Goal: Find specific fact

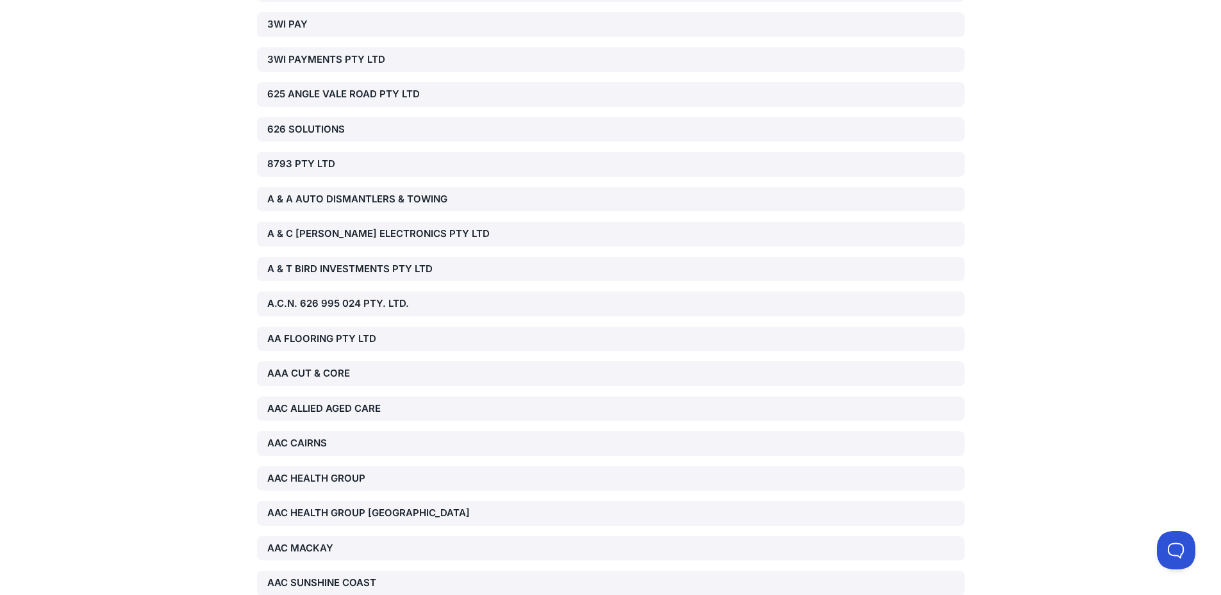
scroll to position [8549, 0]
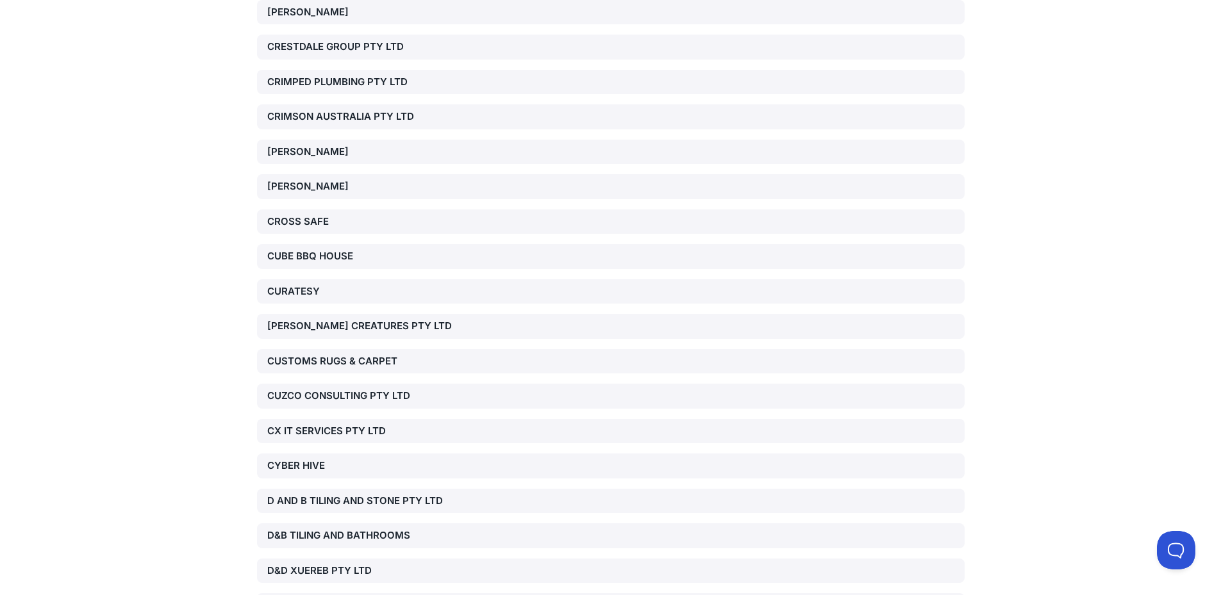
click at [332, 319] on div "[PERSON_NAME] CREATURES PTY LTD" at bounding box center [380, 326] width 226 height 15
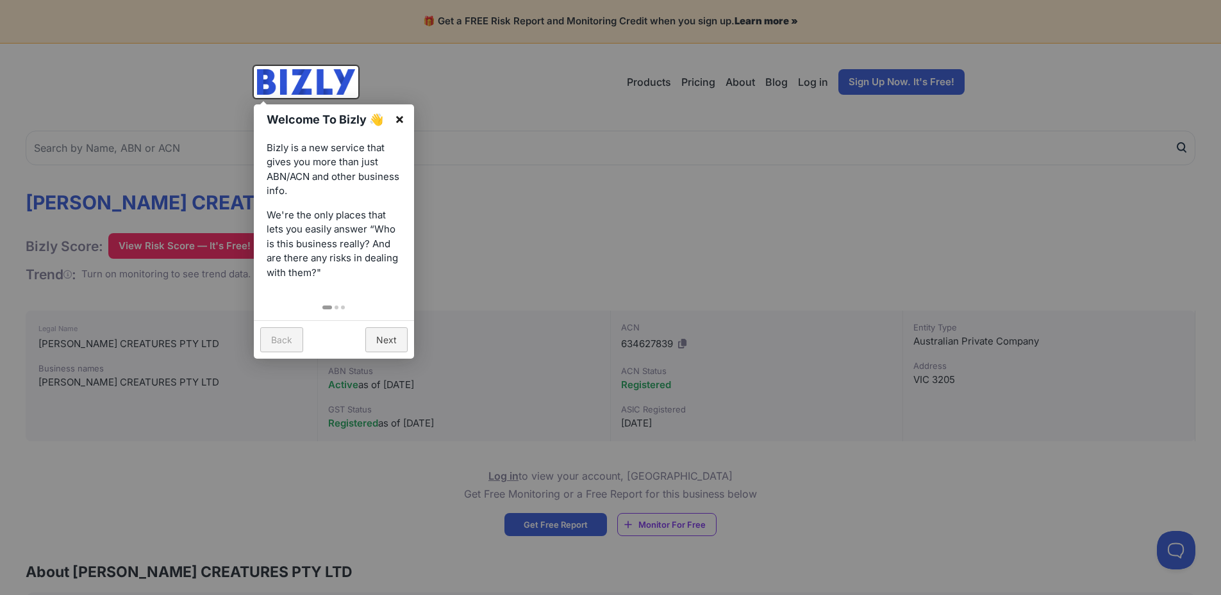
click at [397, 117] on link "×" at bounding box center [399, 118] width 29 height 29
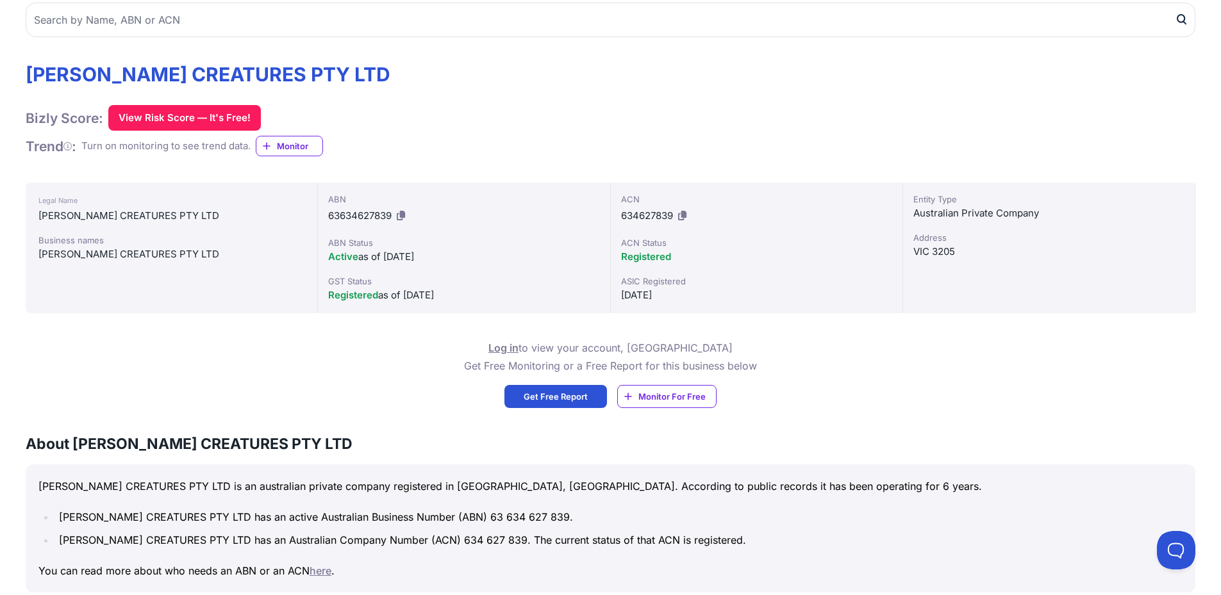
scroll to position [192, 0]
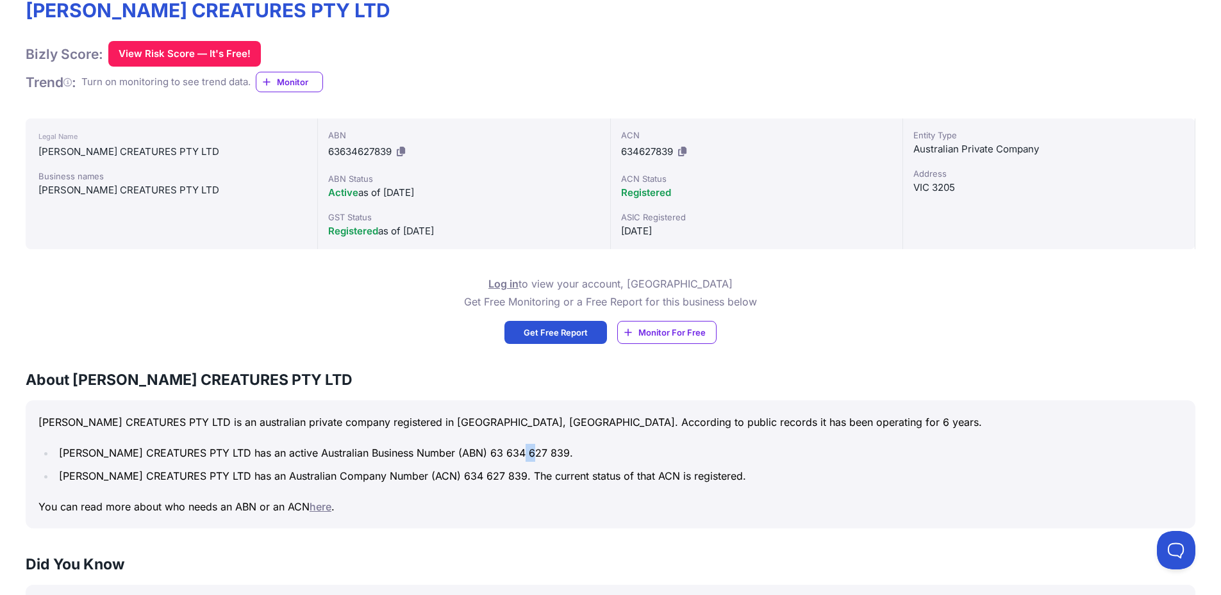
drag, startPoint x: 525, startPoint y: 453, endPoint x: 586, endPoint y: 444, distance: 62.2
click at [586, 444] on li "[PERSON_NAME] CREATURES PTY LTD has an active Australian Business Number (ABN) …" at bounding box center [618, 453] width 1127 height 18
drag, startPoint x: 451, startPoint y: 454, endPoint x: 529, endPoint y: 453, distance: 77.6
click at [529, 453] on li "[PERSON_NAME] CREATURES PTY LTD has an active Australian Business Number (ABN) …" at bounding box center [618, 453] width 1127 height 18
copy li "63 634 627 839"
